Goal: Consume media (video, audio)

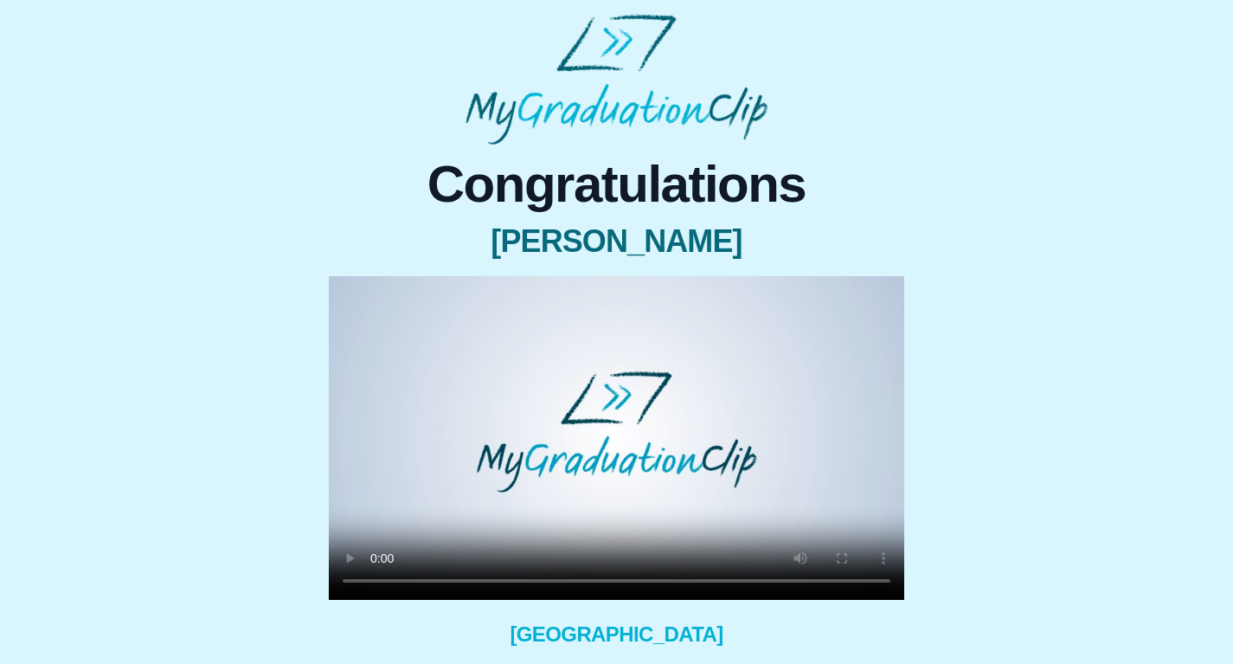
scroll to position [107, 0]
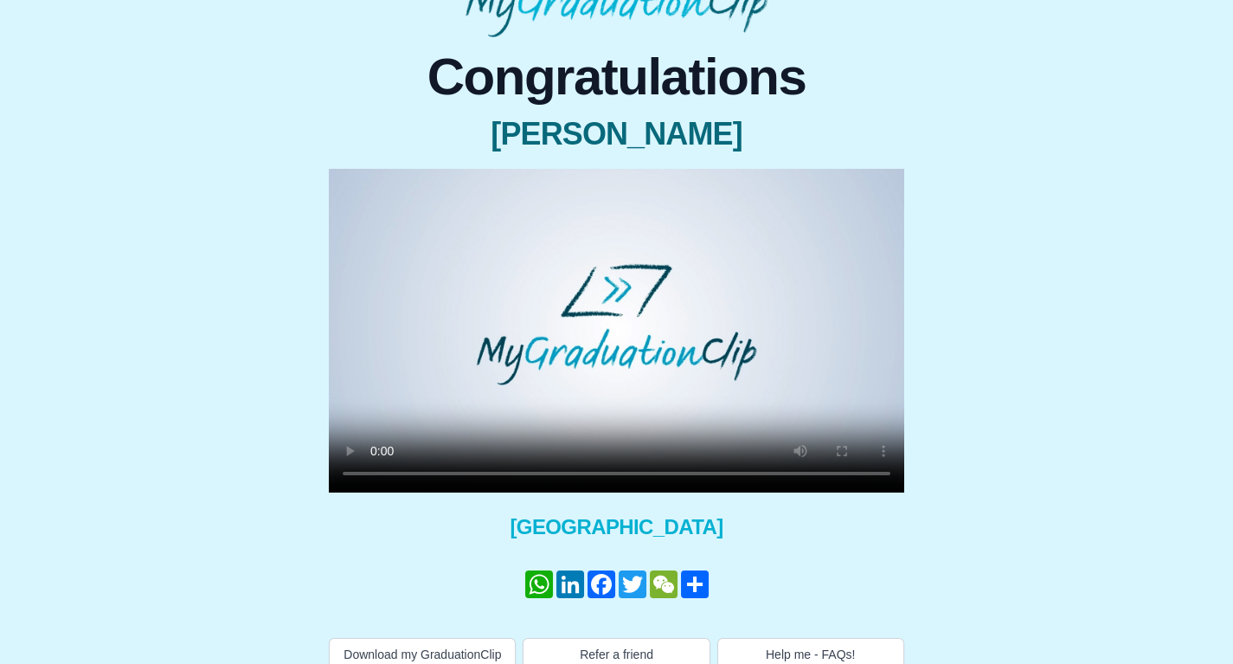
click at [1151, 534] on div "Congratulations [PERSON_NAME] × Share your GraduationClip now! WhatsApp LinkedI…" at bounding box center [616, 353] width 1205 height 633
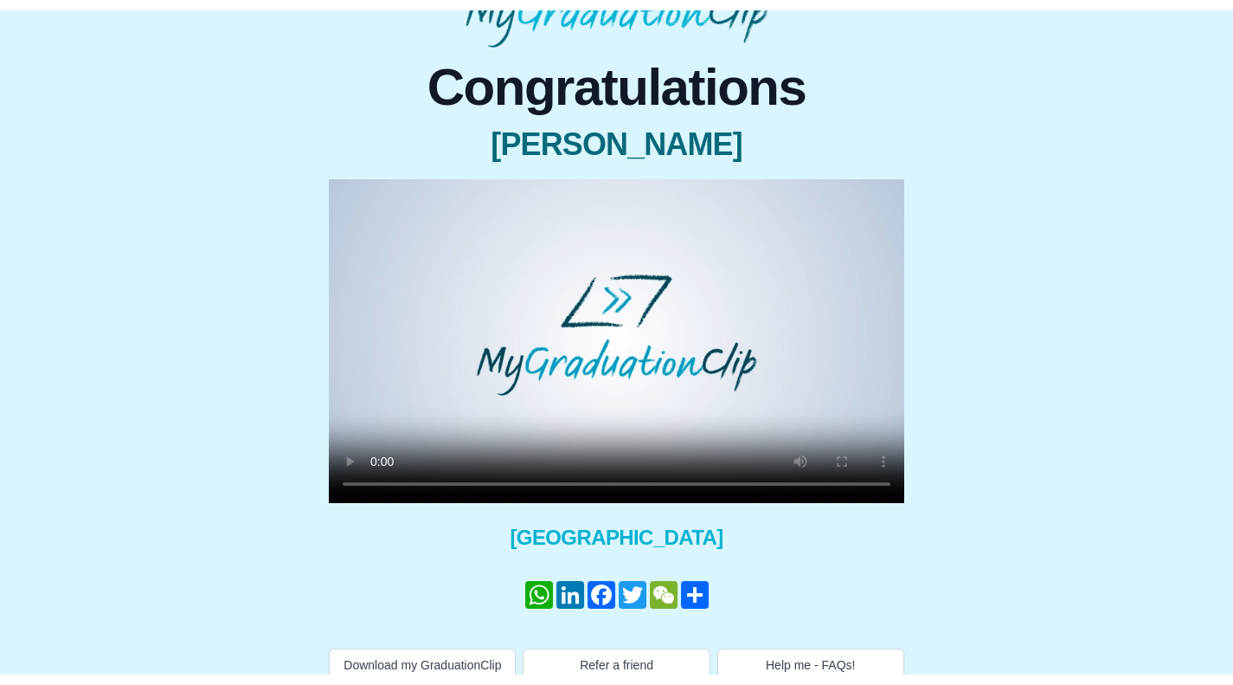
scroll to position [0, 0]
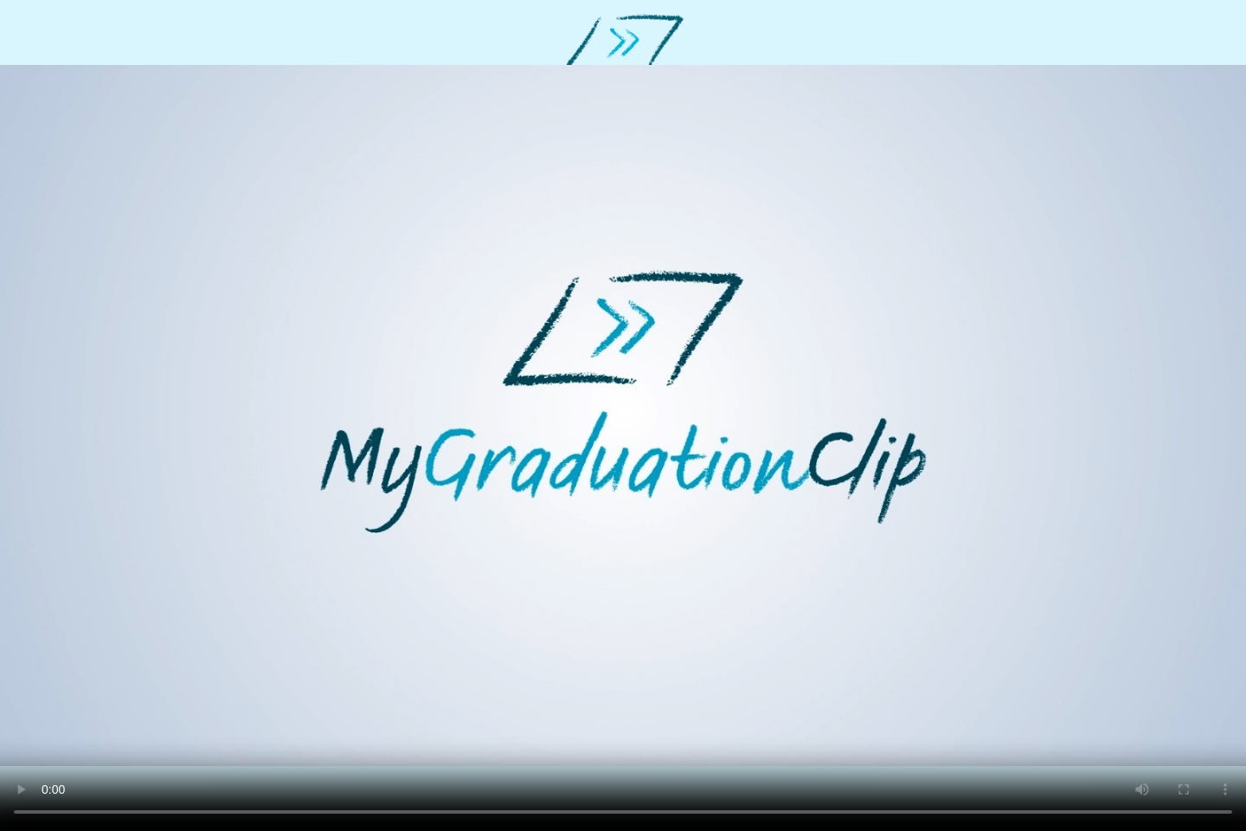
click at [125, 663] on video at bounding box center [623, 415] width 1246 height 831
click at [609, 496] on video at bounding box center [623, 415] width 1246 height 831
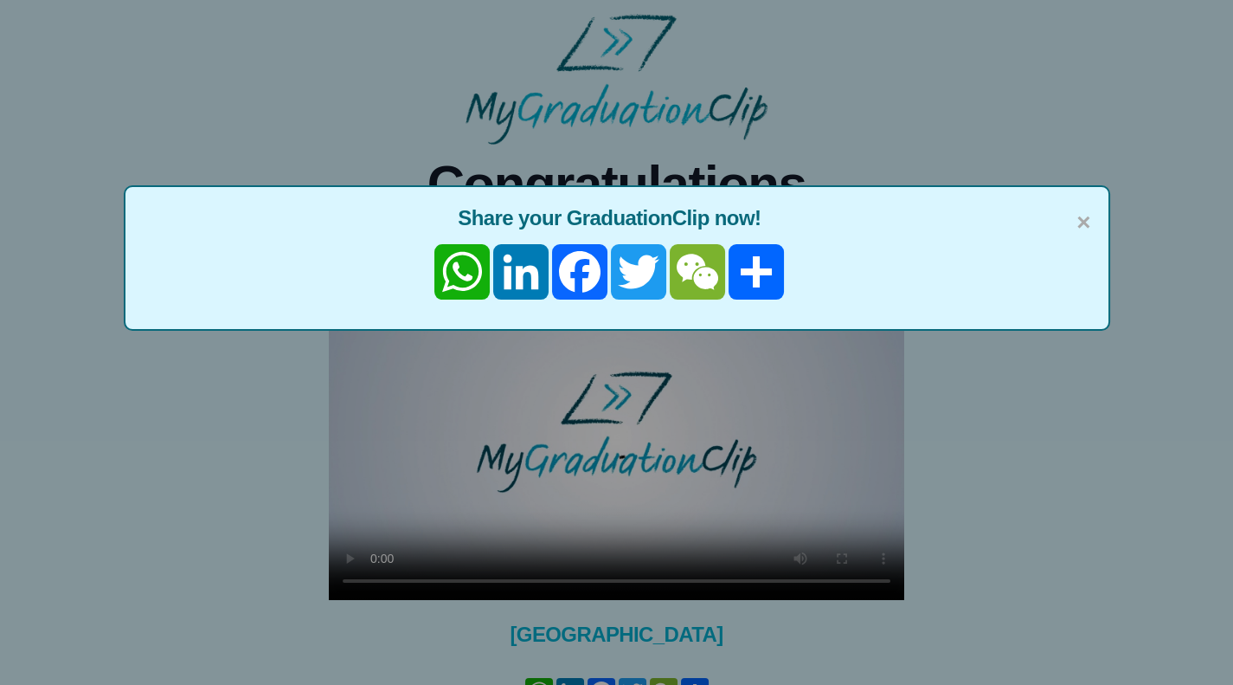
click at [350, 560] on div "× Share your GraduationClip now! WhatsApp LinkedIn Facebook Twitter WeChat Share" at bounding box center [616, 342] width 1233 height 685
click at [1086, 221] on span "×" at bounding box center [1084, 222] width 14 height 36
